Goal: Information Seeking & Learning: Find specific fact

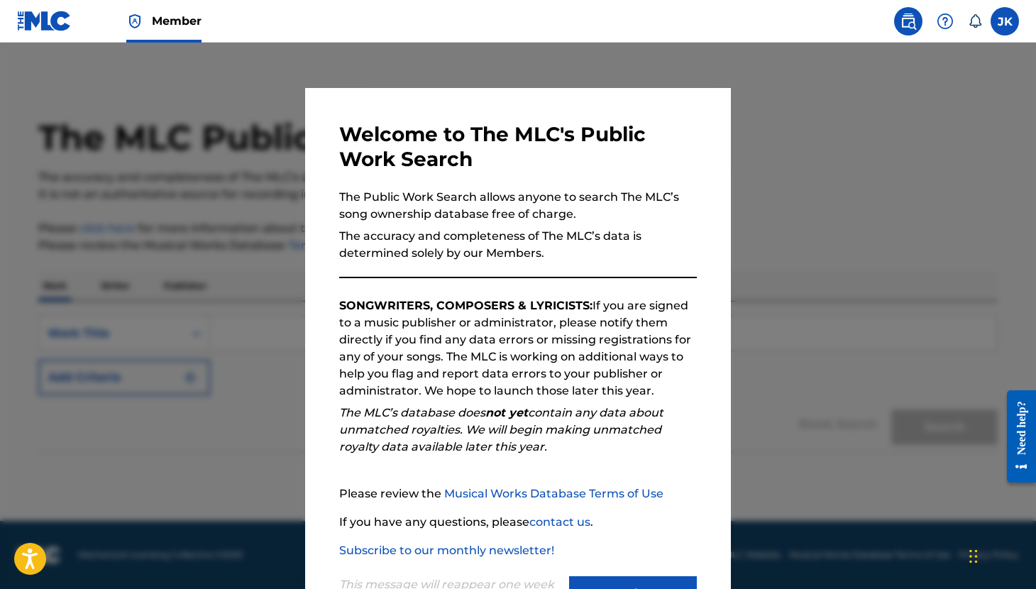
scroll to position [60, 0]
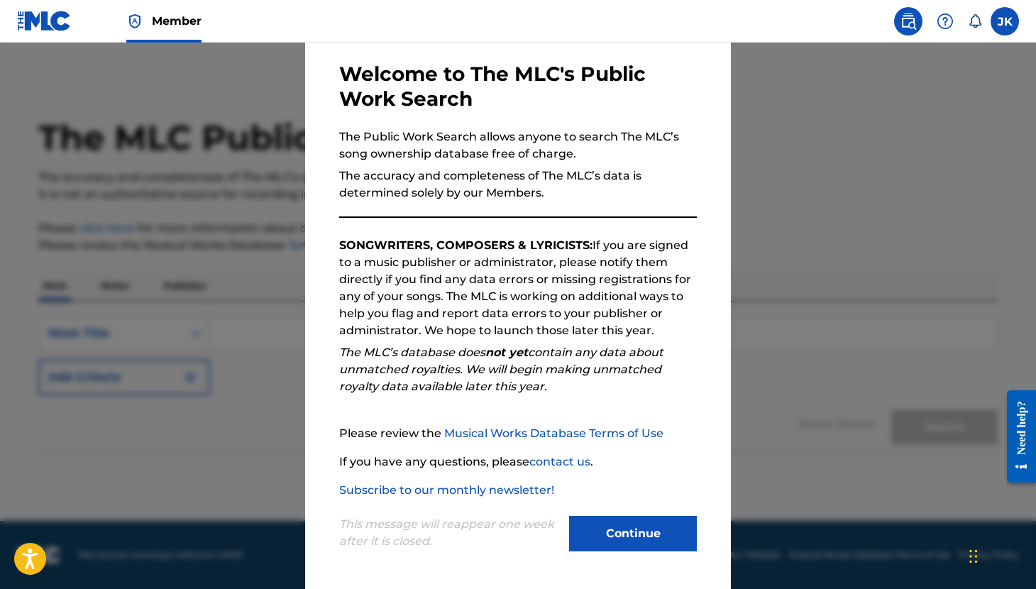
click at [627, 528] on button "Continue" at bounding box center [633, 533] width 128 height 35
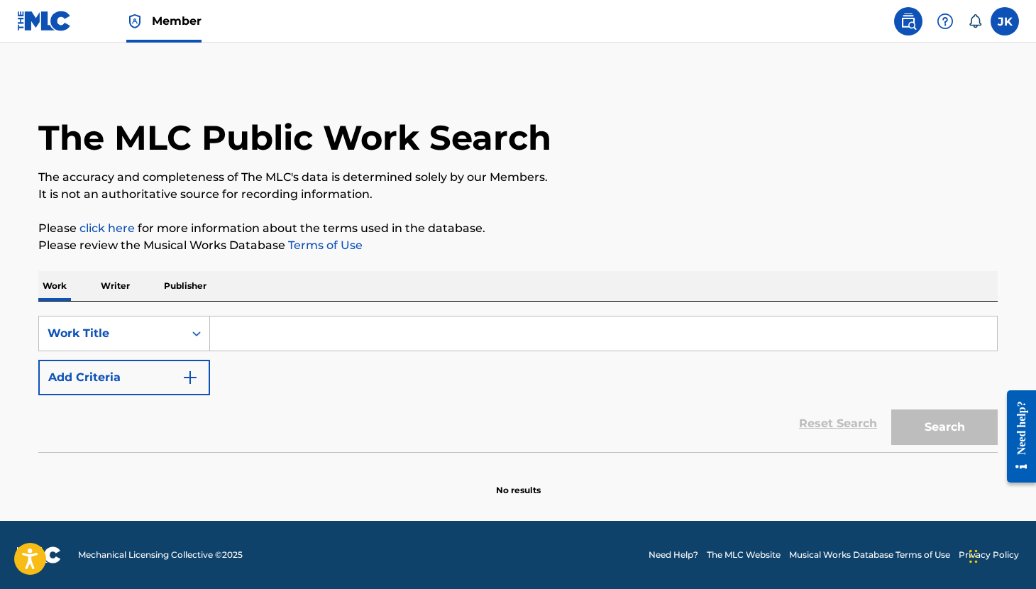
click at [280, 343] on input "Search Form" at bounding box center [603, 333] width 787 height 34
type input "D"
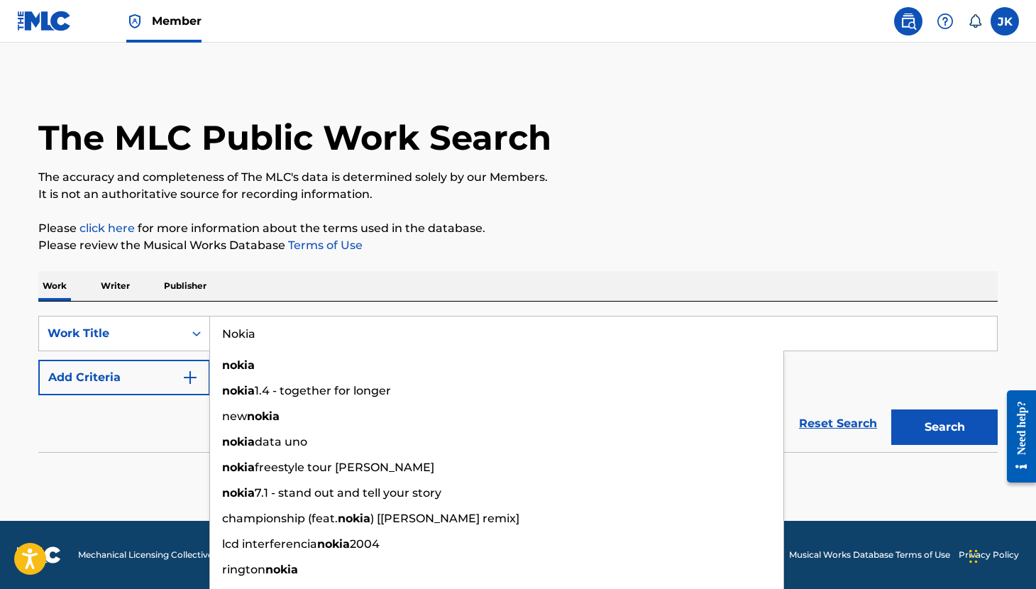
type input "Nokia"
click at [280, 273] on div "Work Writer Publisher" at bounding box center [517, 286] width 959 height 30
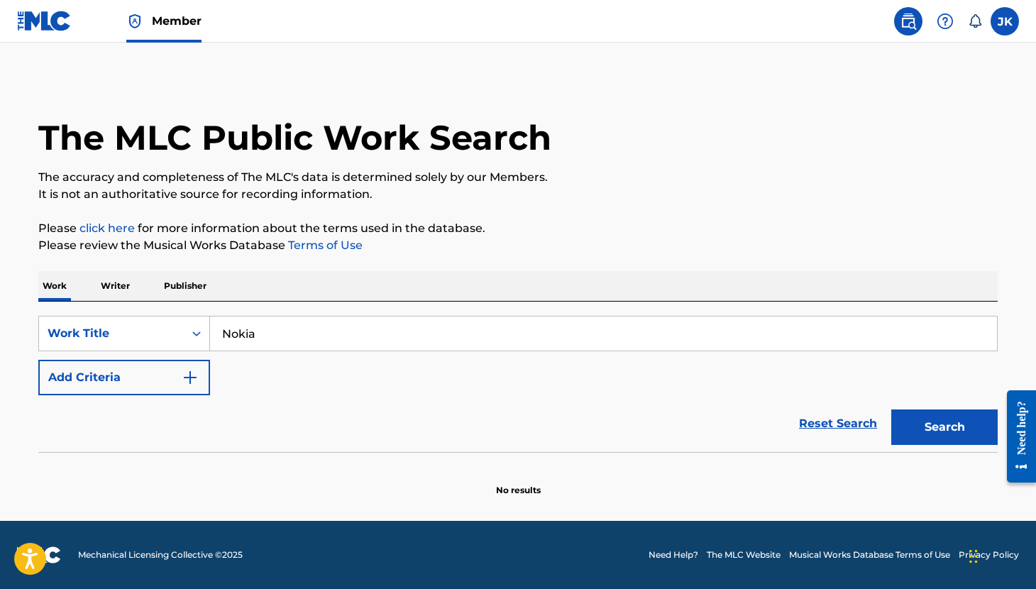
click at [179, 378] on button "Add Criteria" at bounding box center [124, 377] width 172 height 35
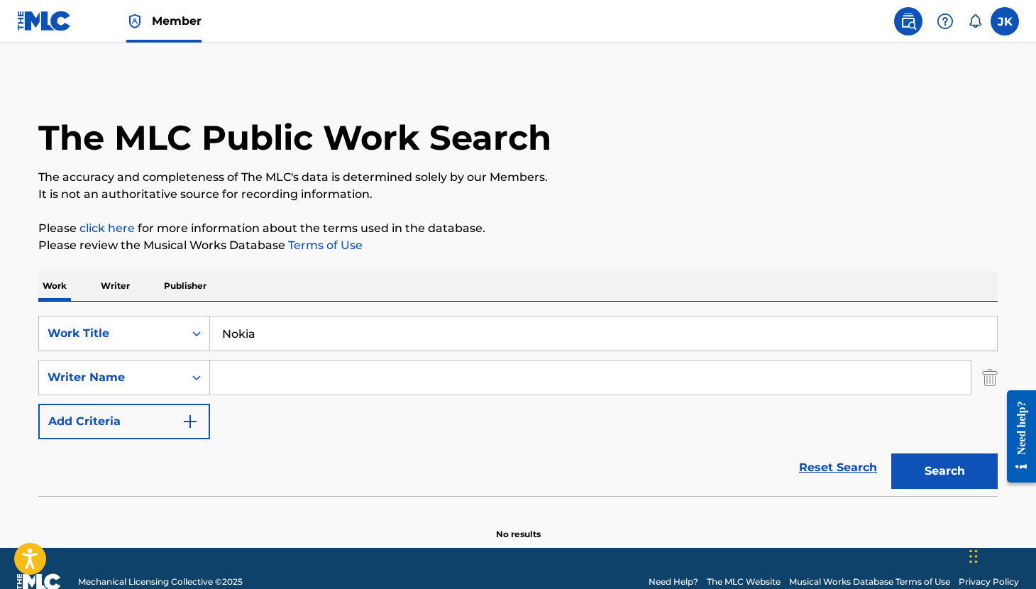
click at [249, 382] on input "Search Form" at bounding box center [590, 377] width 760 height 34
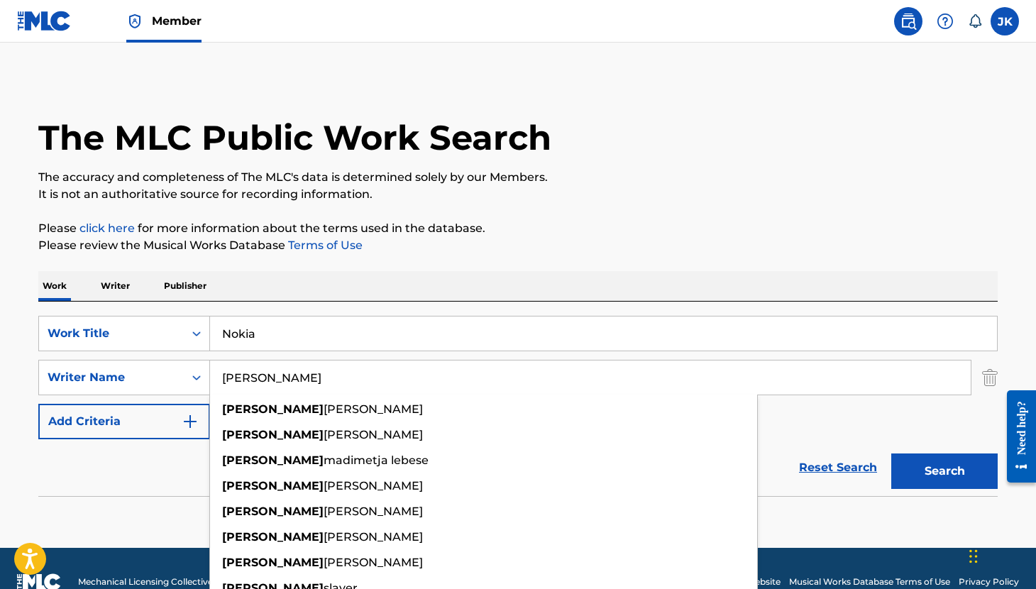
type input "[PERSON_NAME]"
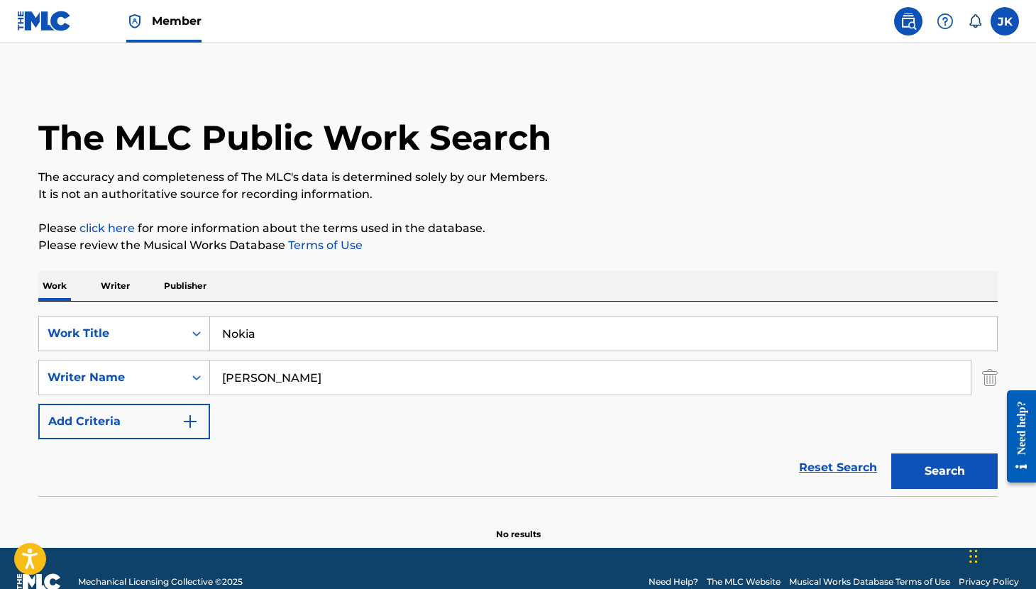
click at [738, 253] on p "Please review the Musical Works Database Terms of Use" at bounding box center [517, 245] width 959 height 17
click at [960, 477] on button "Search" at bounding box center [944, 470] width 106 height 35
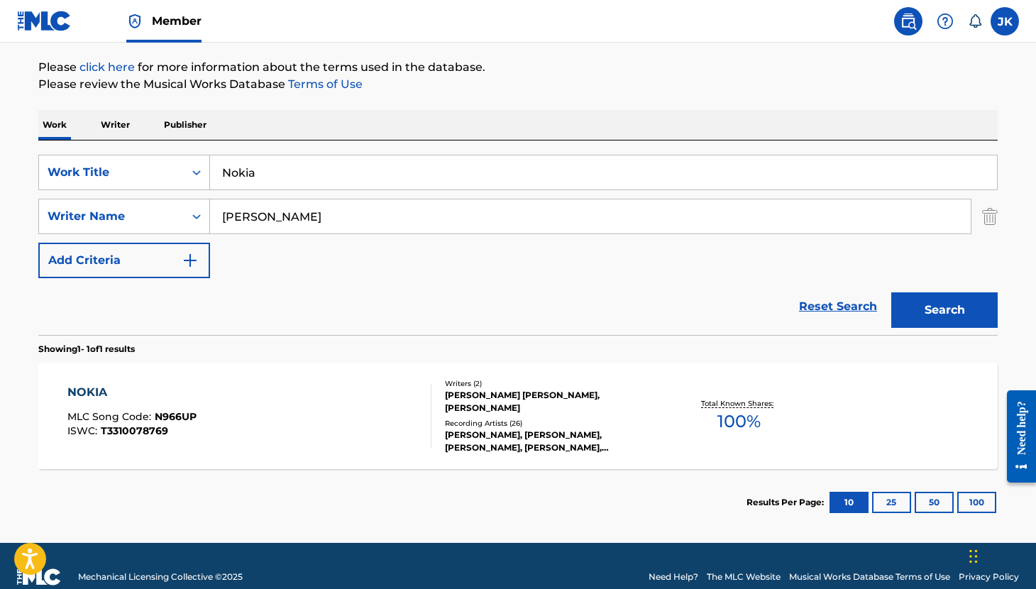
scroll to position [183, 0]
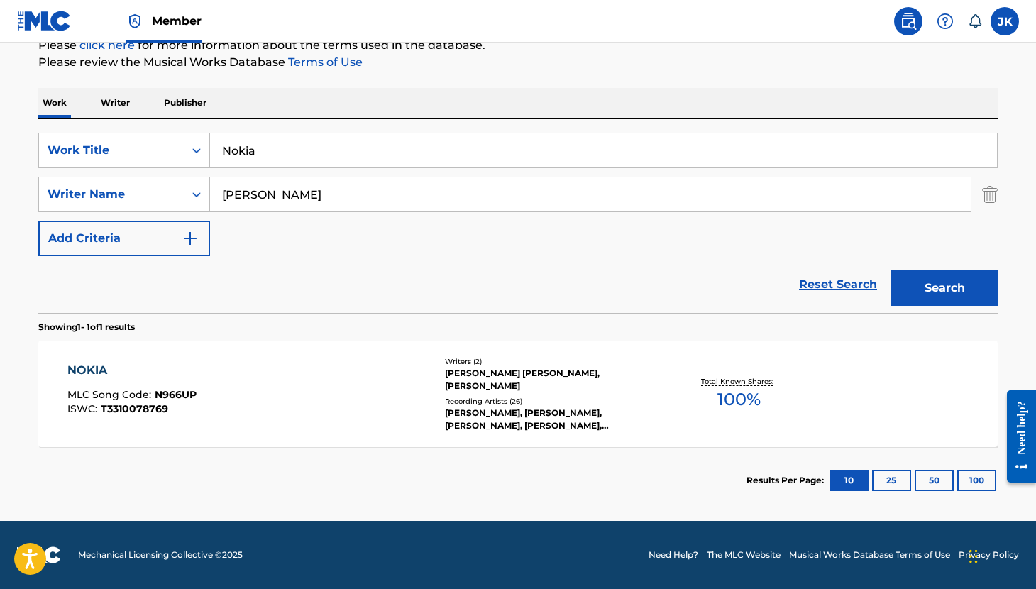
click at [84, 372] on div "NOKIA" at bounding box center [131, 370] width 129 height 17
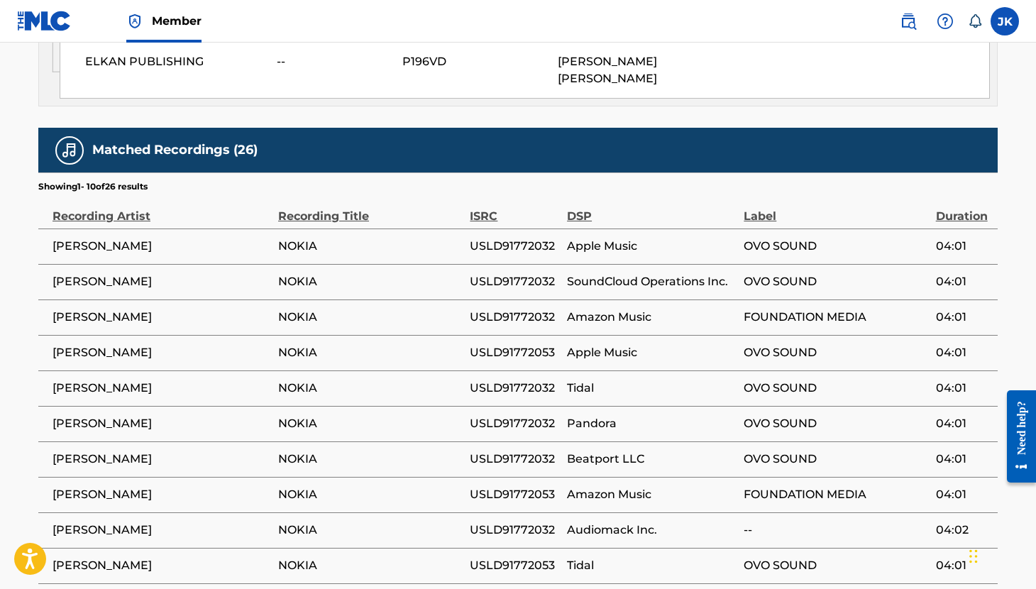
scroll to position [1153, 0]
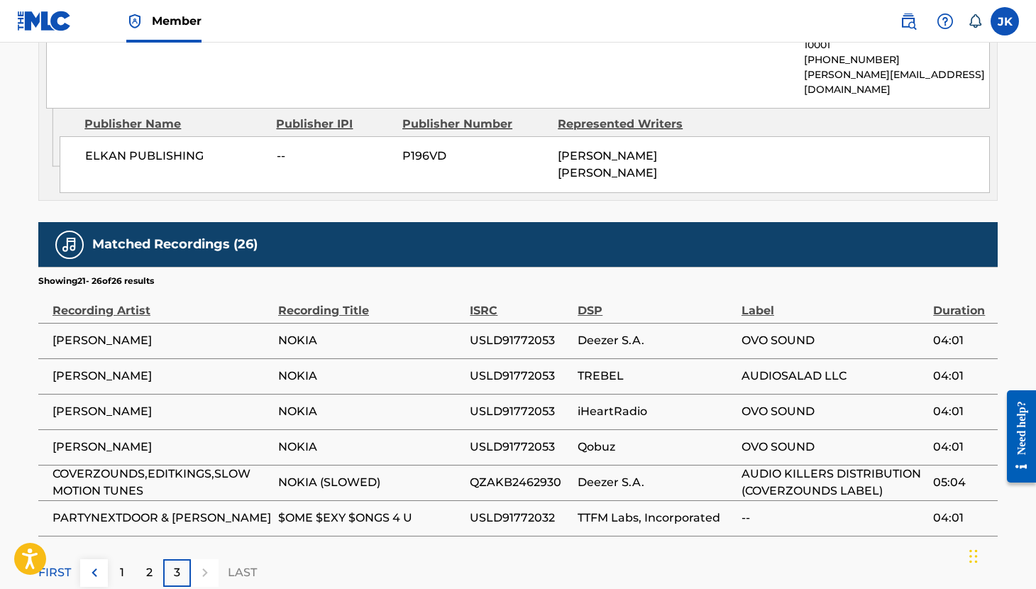
scroll to position [1061, 0]
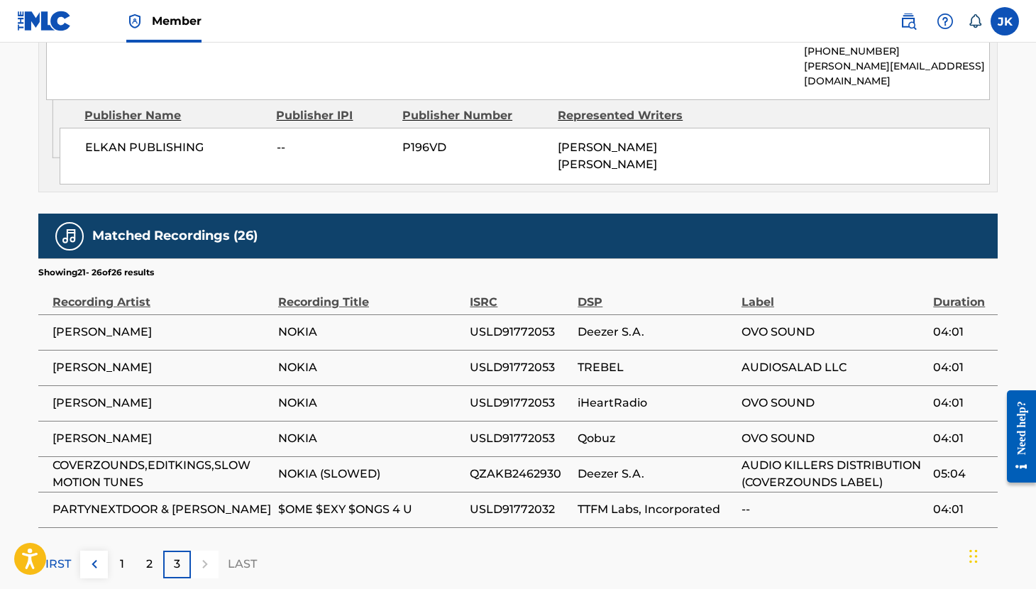
click at [153, 550] on div "2" at bounding box center [149, 564] width 28 height 28
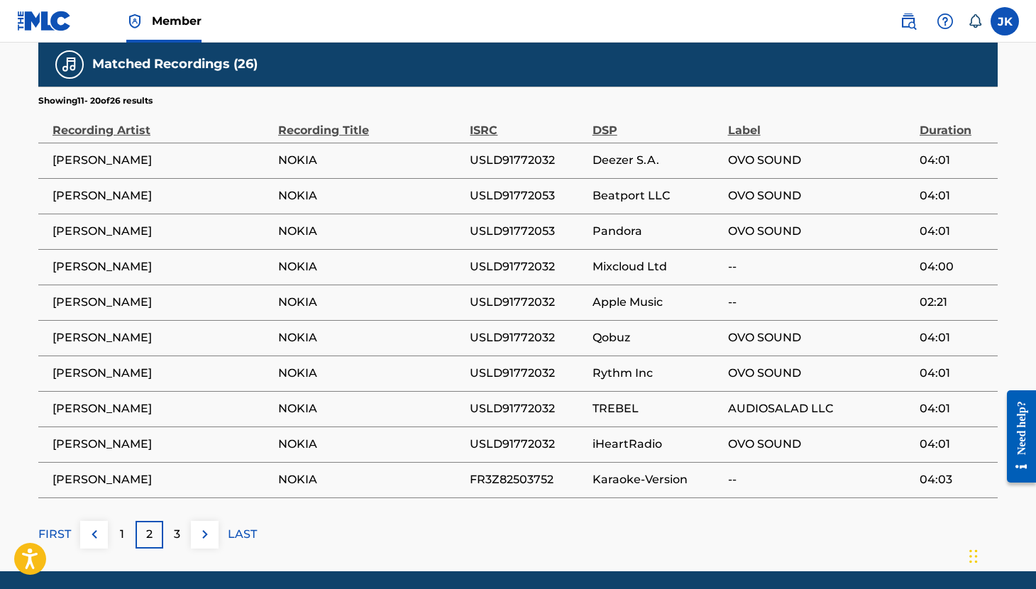
scroll to position [1197, 0]
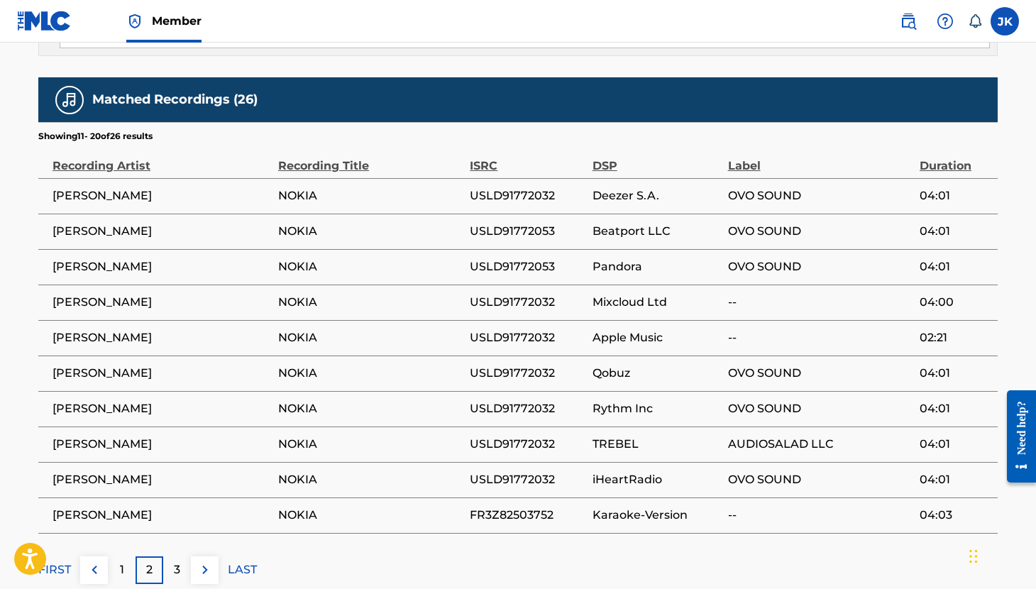
click at [123, 561] on p "1" at bounding box center [122, 569] width 4 height 17
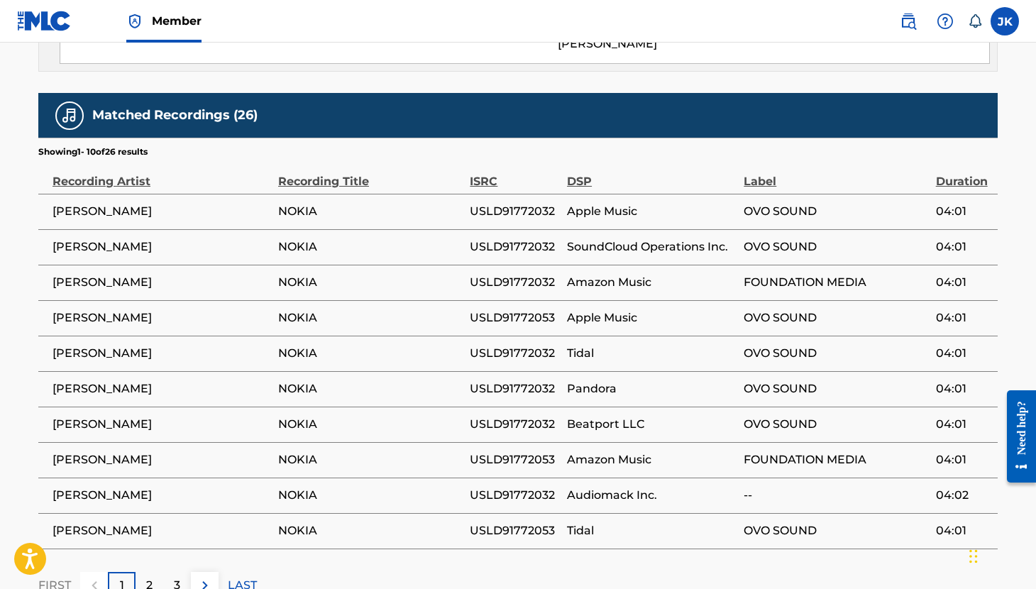
scroll to position [1144, 0]
